Goal: Task Accomplishment & Management: Manage account settings

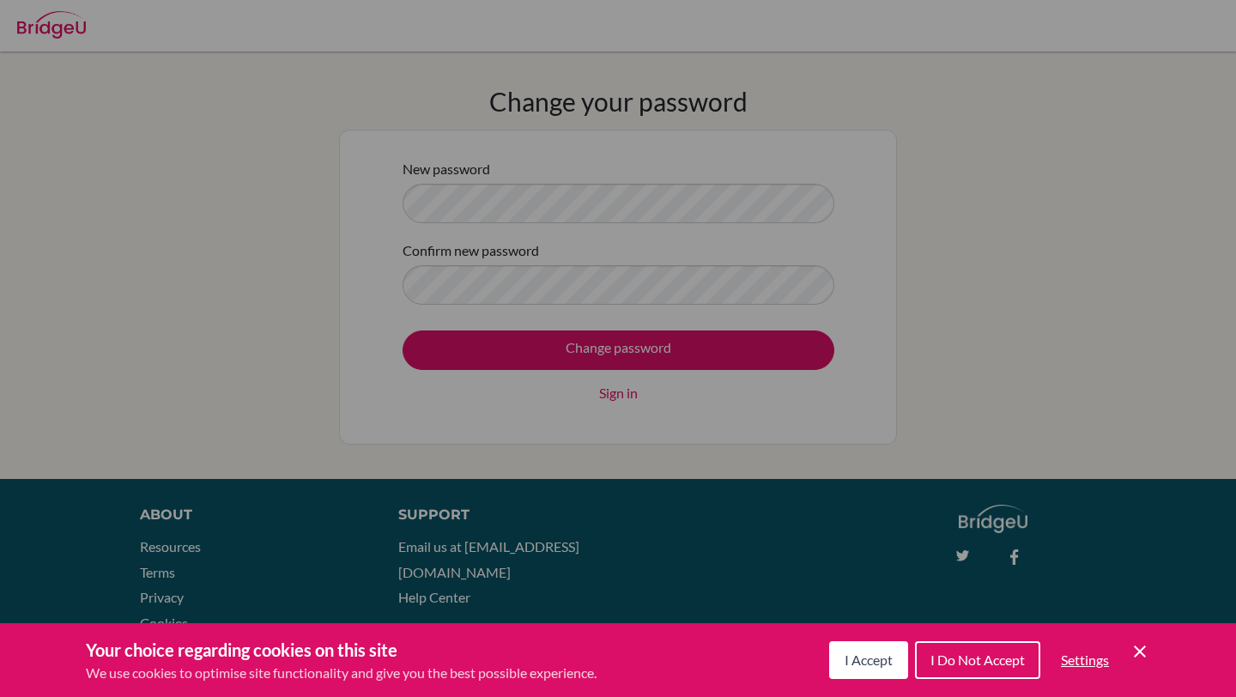
click at [1130, 665] on div "I Accept I Do Not Accept Settings Cookie Control Close Icon" at bounding box center [989, 660] width 321 height 45
click at [1137, 654] on icon "Save and close" at bounding box center [1140, 652] width 12 height 12
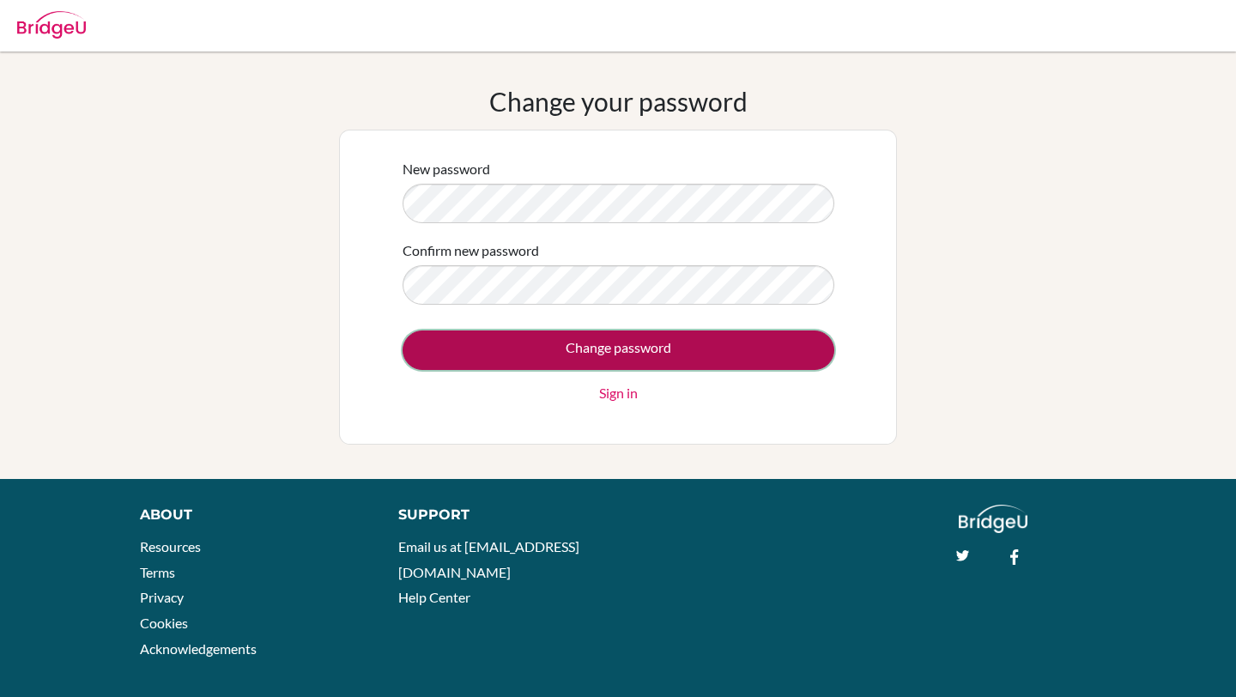
click at [664, 349] on input "Change password" at bounding box center [619, 349] width 432 height 39
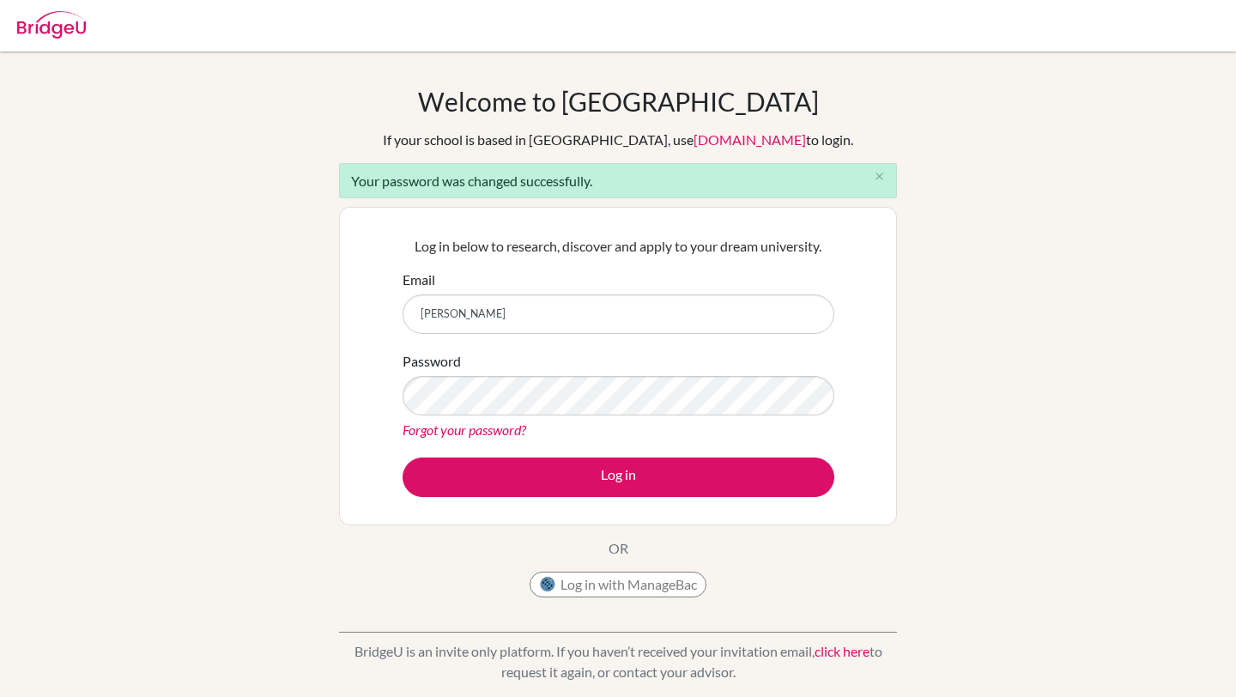
type input "[PERSON_NAME][EMAIL_ADDRESS][PERSON_NAME][DOMAIN_NAME]"
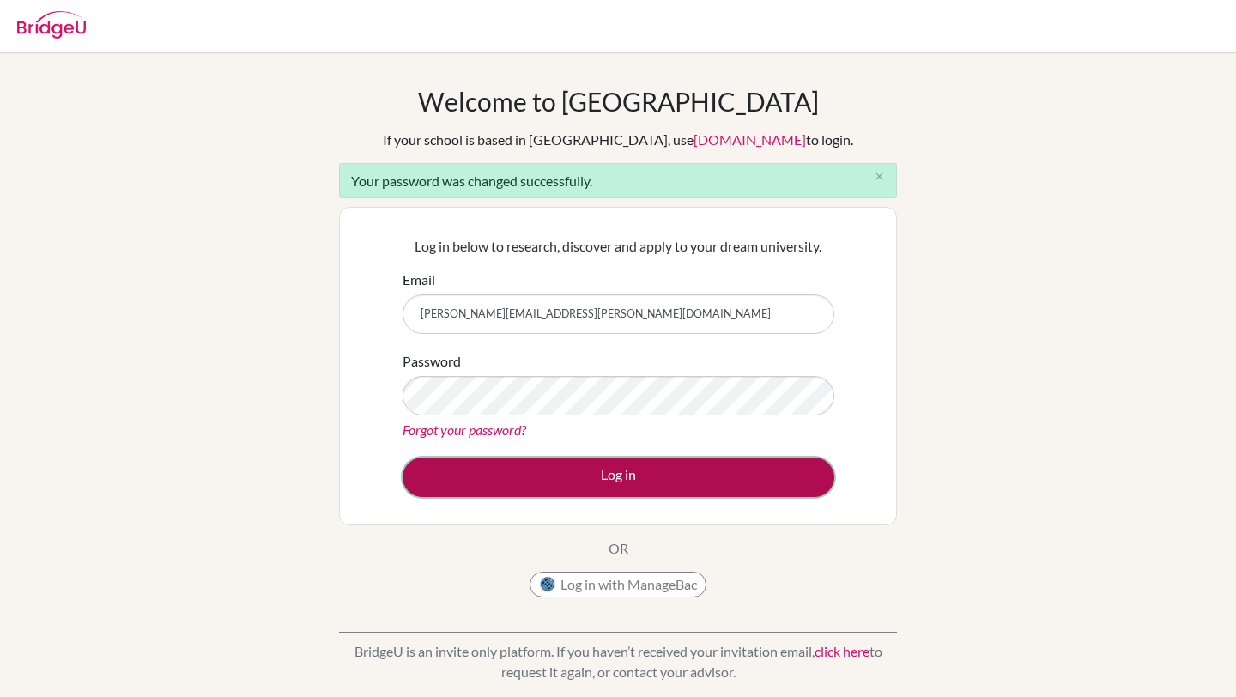
click at [614, 477] on button "Log in" at bounding box center [619, 477] width 432 height 39
